Goal: Task Accomplishment & Management: Manage account settings

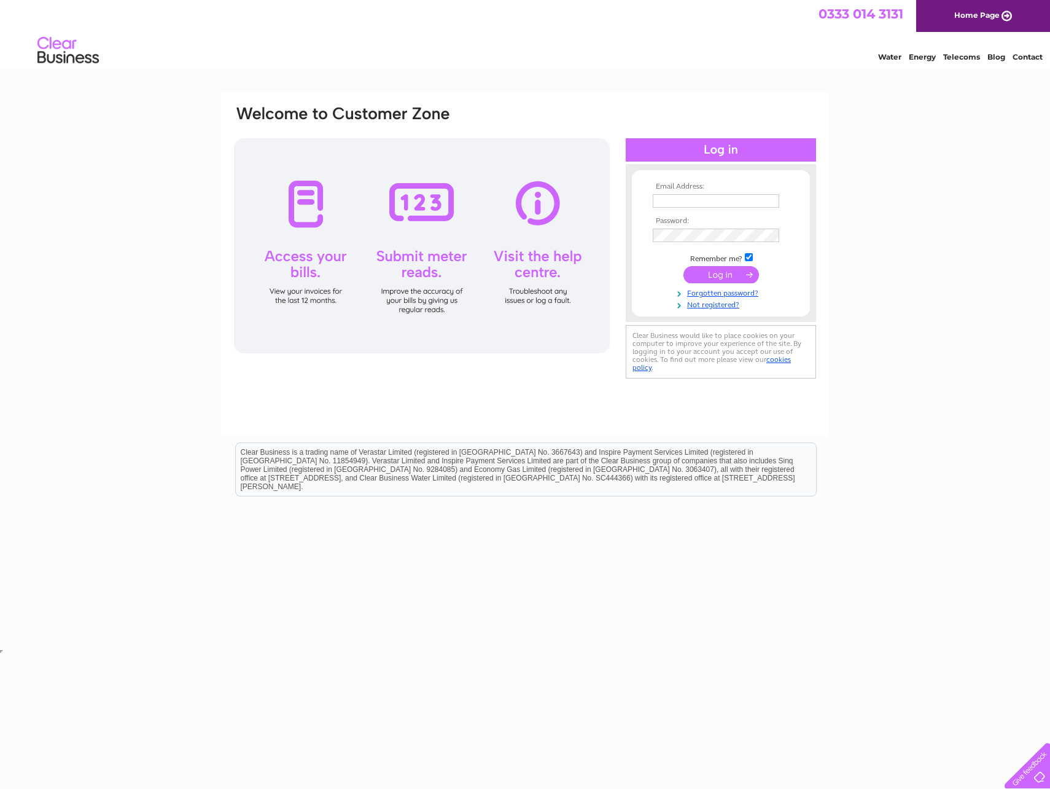
type input "[EMAIL_ADDRESS][DOMAIN_NAME]"
click at [730, 271] on input "submit" at bounding box center [722, 274] width 76 height 17
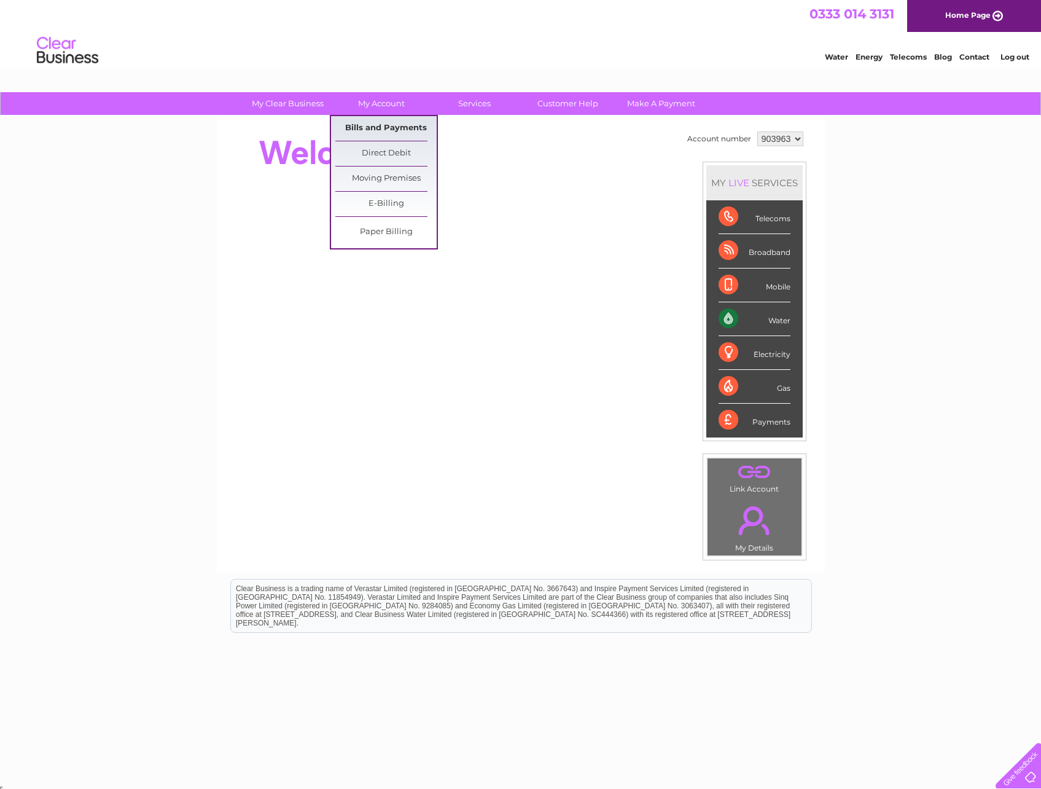
click at [371, 128] on link "Bills and Payments" at bounding box center [385, 128] width 101 height 25
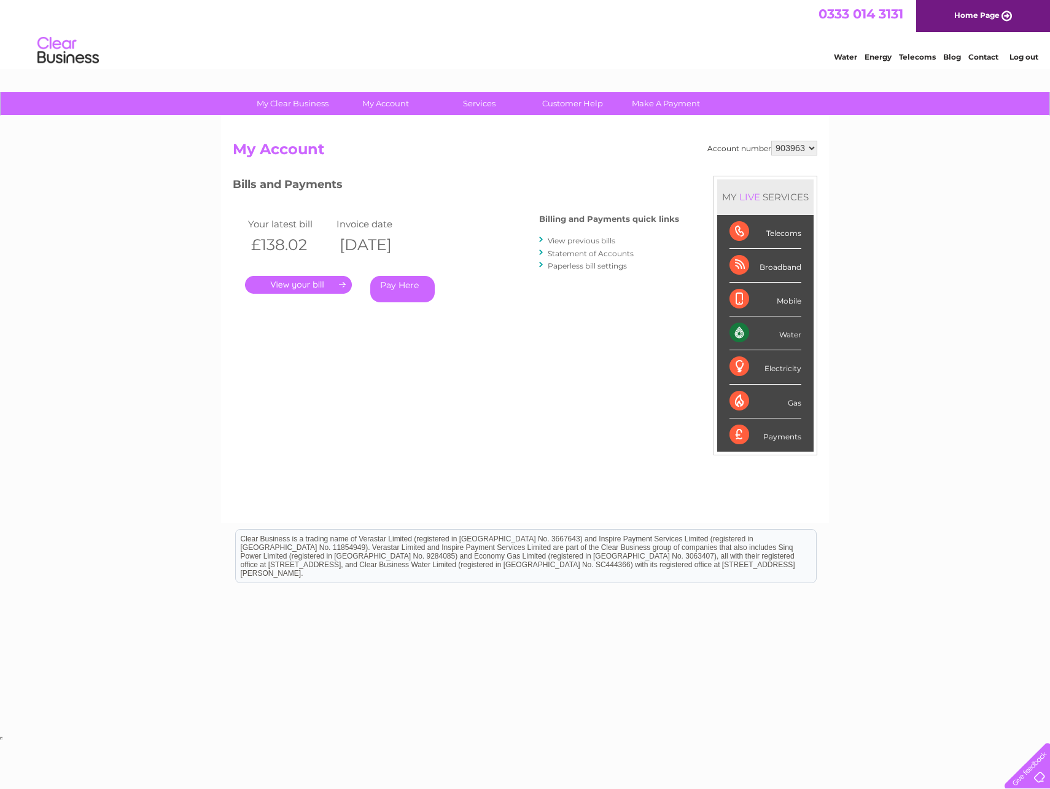
click at [301, 291] on link "." at bounding box center [298, 285] width 107 height 18
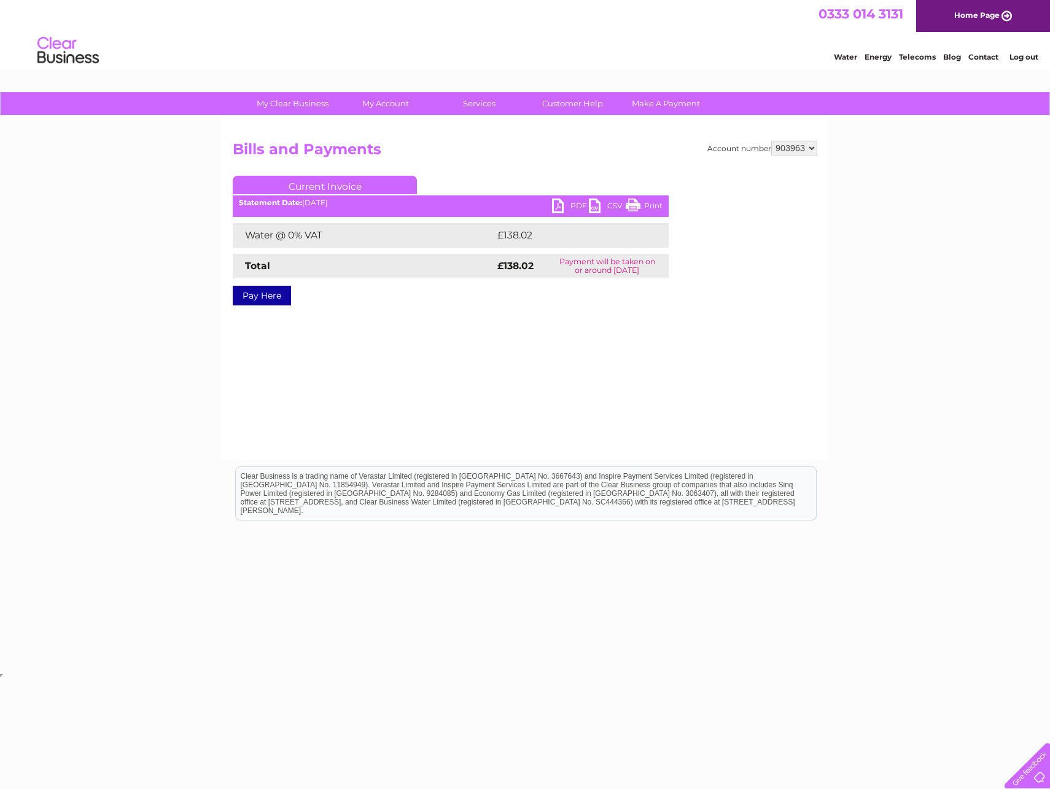
click at [559, 196] on ul "Current Invoice" at bounding box center [451, 187] width 436 height 23
click at [560, 205] on link "PDF" at bounding box center [570, 207] width 37 height 18
